Goal: Check status: Check status

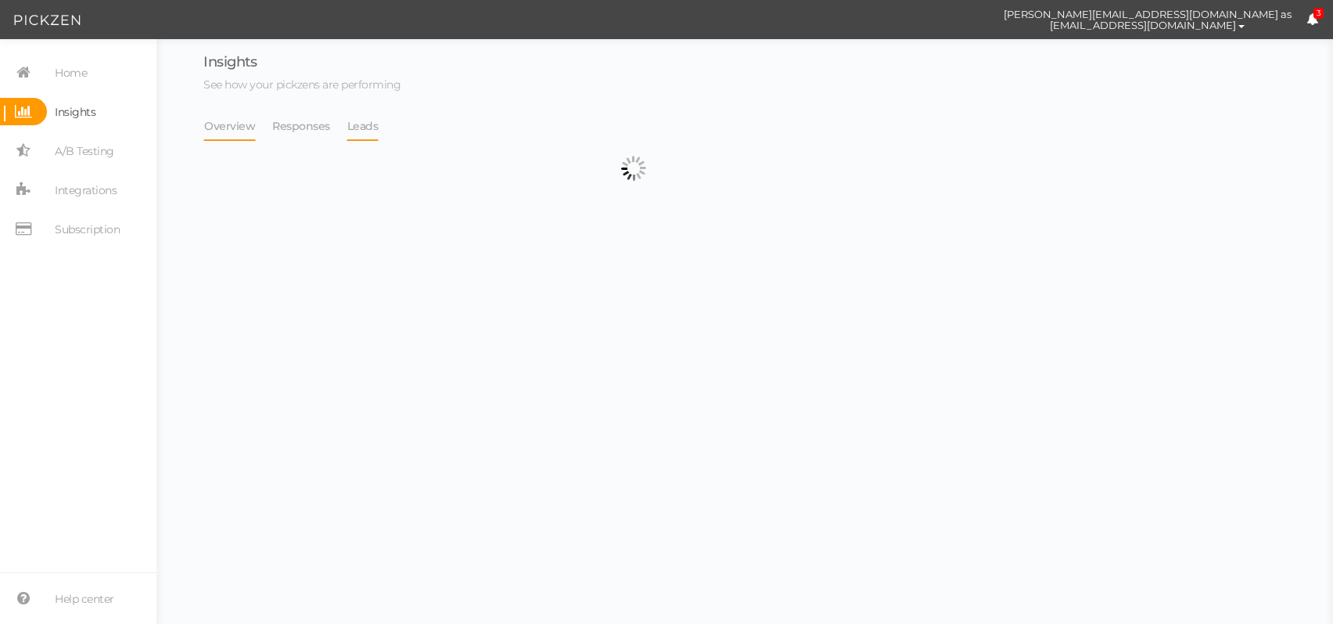
select select "13533"
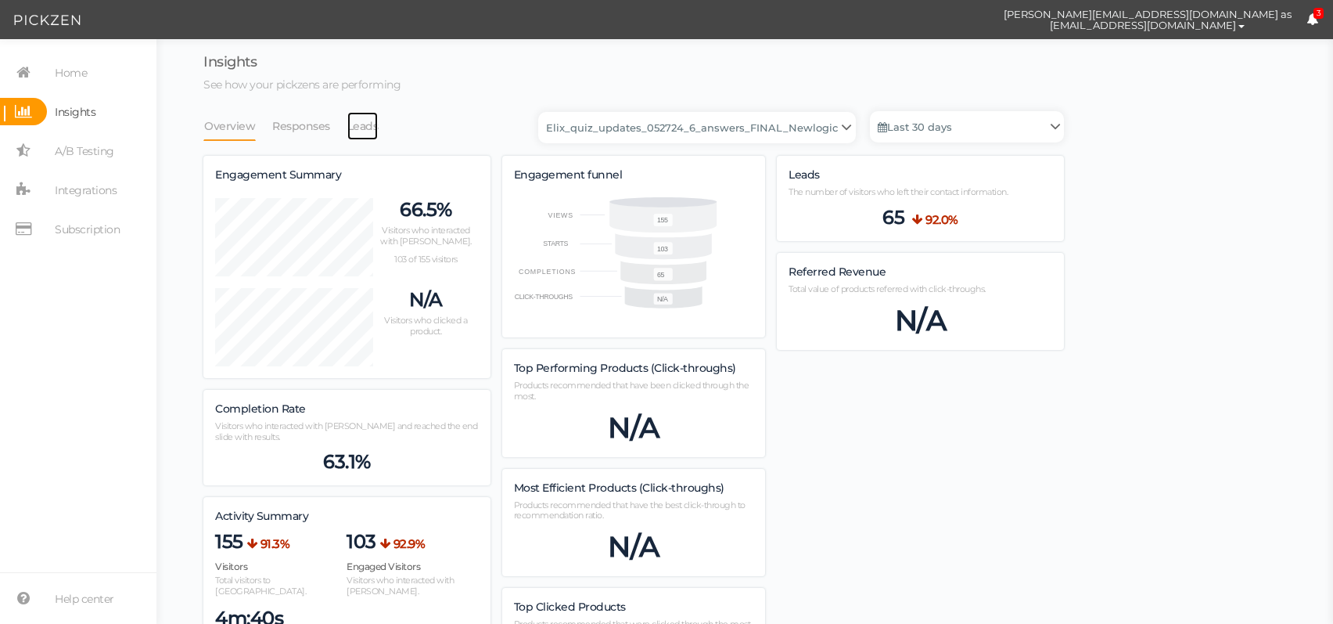
click at [372, 130] on link "Leads" at bounding box center [363, 126] width 33 height 30
select select "13533"
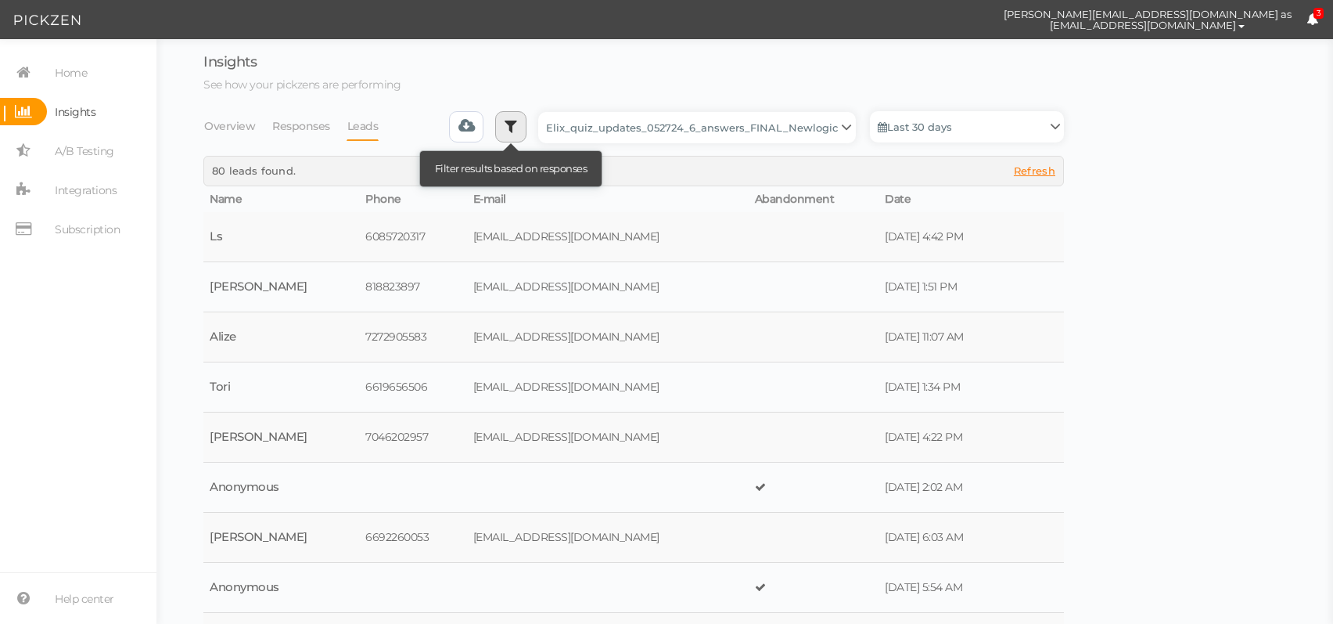
click at [515, 125] on icon at bounding box center [511, 126] width 13 height 16
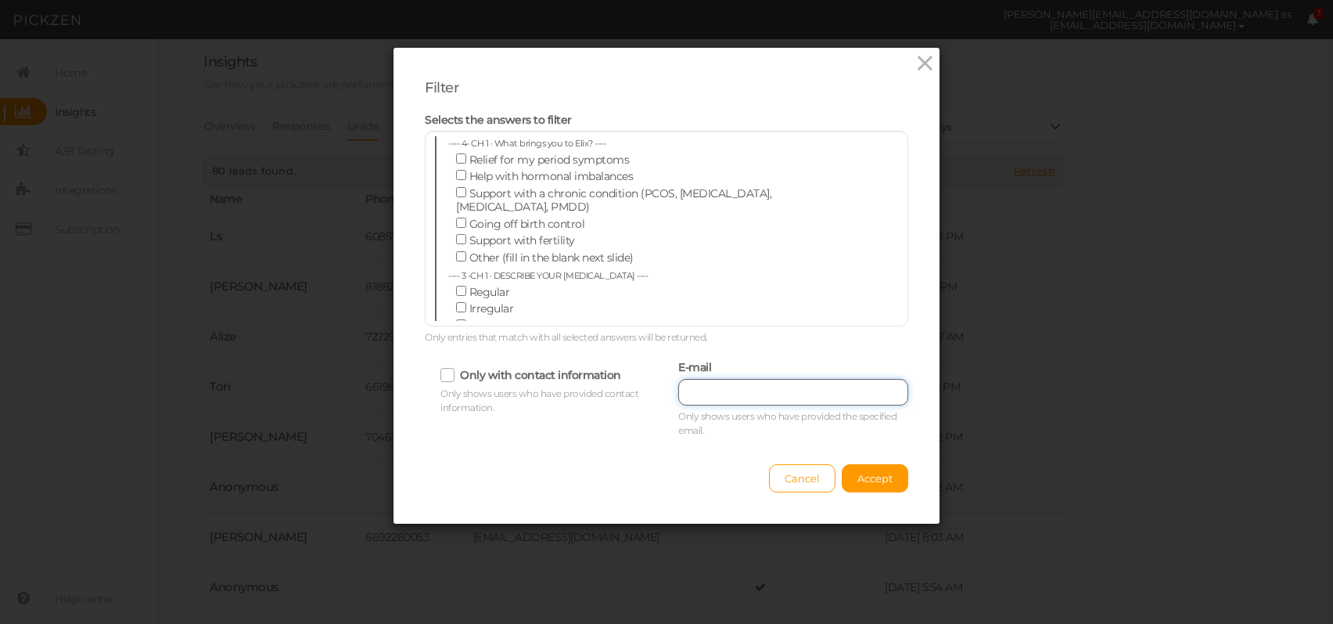
click at [790, 395] on input "text" at bounding box center [793, 392] width 230 height 27
paste input "[EMAIL_ADDRESS][DOMAIN_NAME]"
type input "[EMAIL_ADDRESS][DOMAIN_NAME]"
click at [869, 470] on button "Accept" at bounding box center [875, 478] width 67 height 28
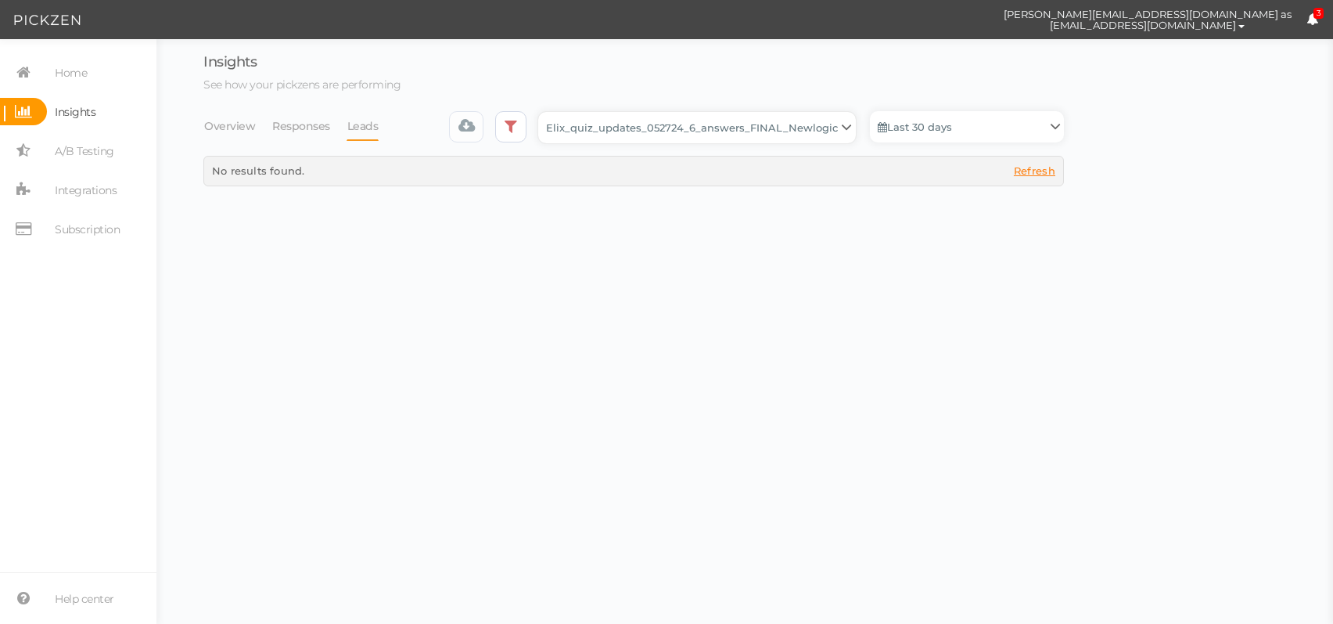
click at [764, 132] on select "Backup_2020010 backup_20200106 Elix Quiz PopUp Elix_quiz Elix_quiz [OLD] Elix_q…" at bounding box center [697, 127] width 318 height 31
select select "4896"
click at [543, 112] on select "Backup_2020010 backup_20200106 Elix Quiz PopUp Elix_quiz Elix_quiz [OLD] Elix_q…" at bounding box center [697, 127] width 318 height 31
select select "4896"
click at [918, 126] on link "Last 30 days" at bounding box center [967, 126] width 194 height 31
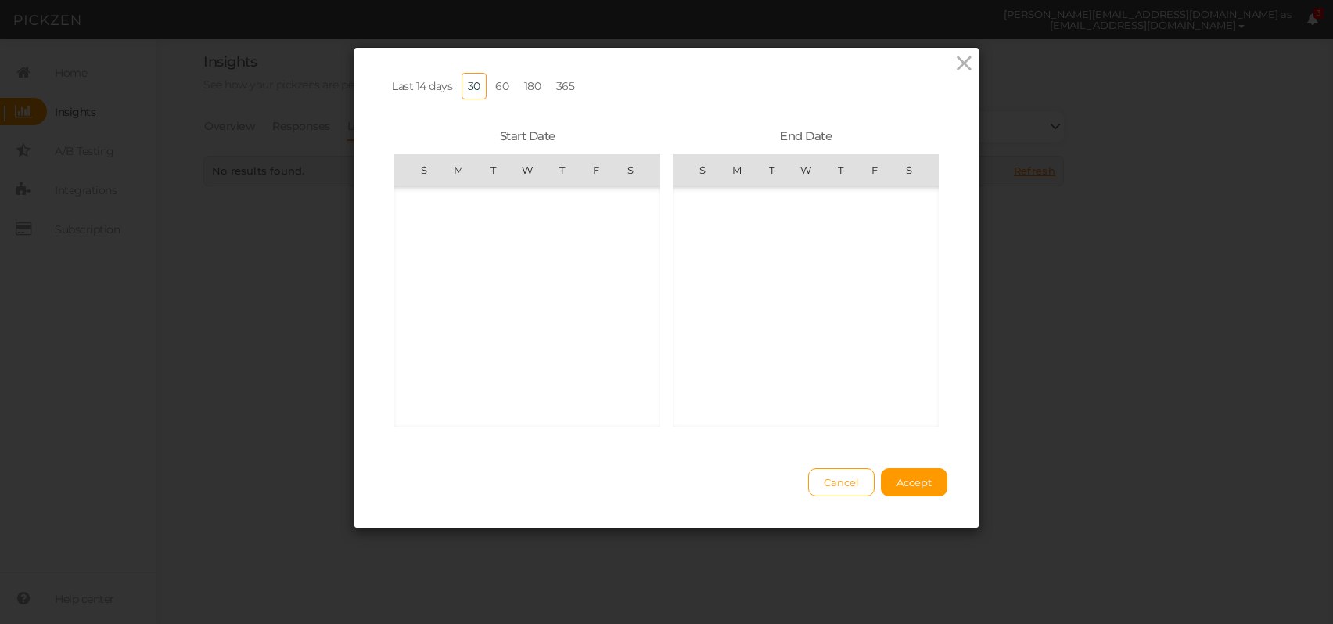
scroll to position [362480, 0]
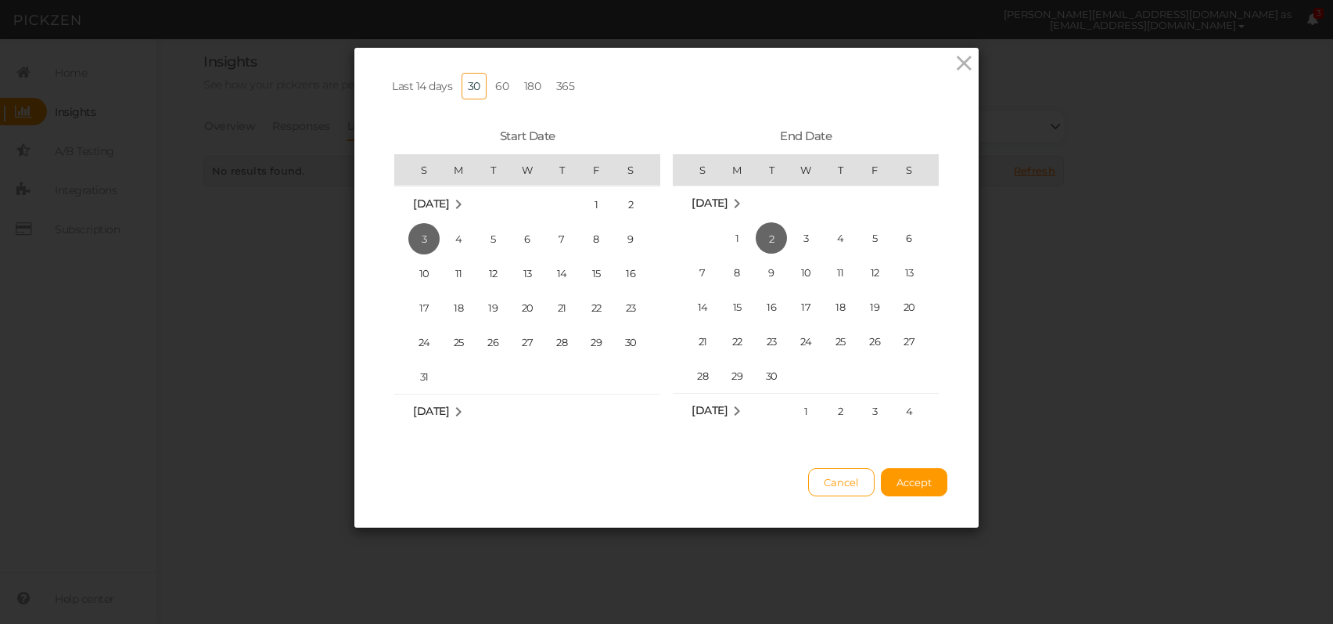
click at [570, 88] on link "365" at bounding box center [565, 86] width 31 height 27
drag, startPoint x: 909, startPoint y: 499, endPoint x: 827, endPoint y: 412, distance: 119.6
click at [909, 488] on span "Accept" at bounding box center [914, 482] width 35 height 13
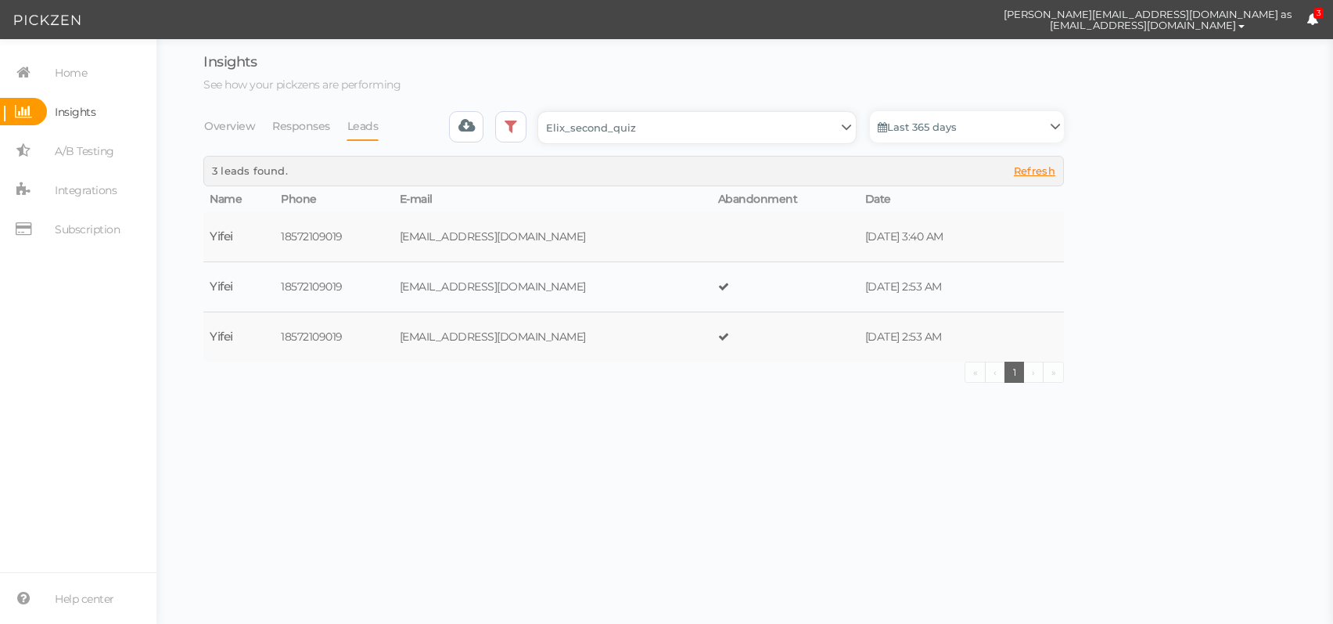
click at [642, 135] on select "Backup_2020010 backup_20200106 Elix Quiz PopUp Elix_quiz Elix_quiz [OLD] Elix_q…" at bounding box center [697, 127] width 318 height 31
